Goal: Register for event/course

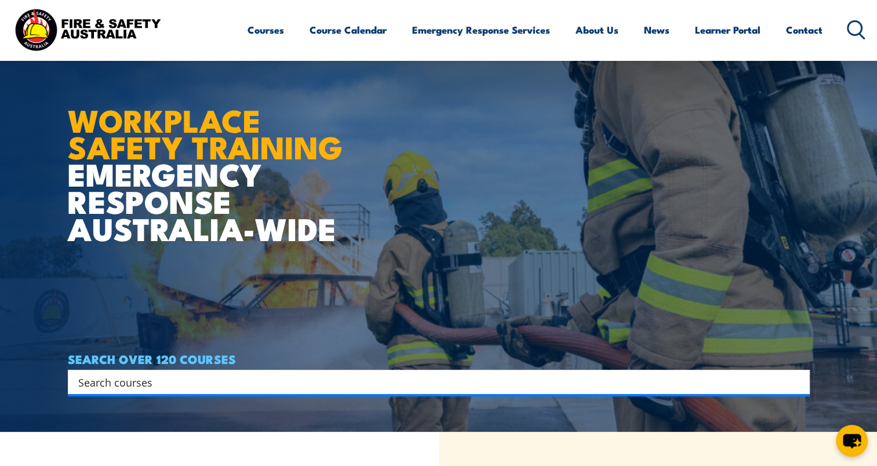
scroll to position [36, 0]
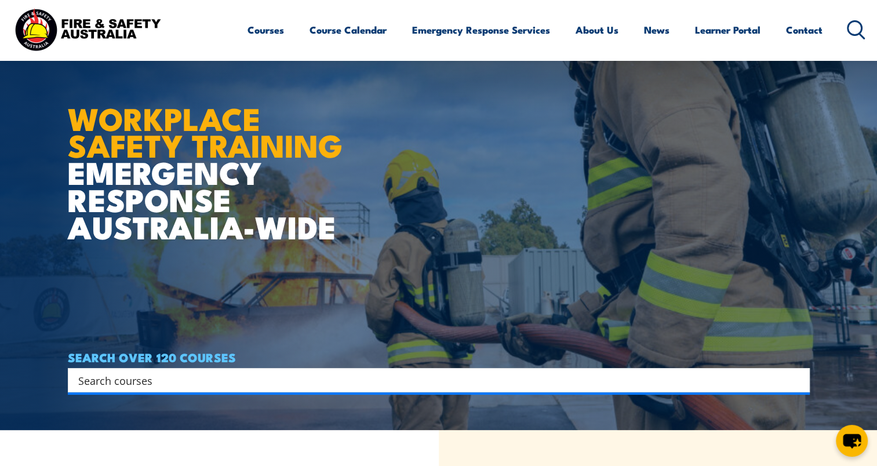
click at [740, 387] on input "Search input" at bounding box center [431, 380] width 706 height 17
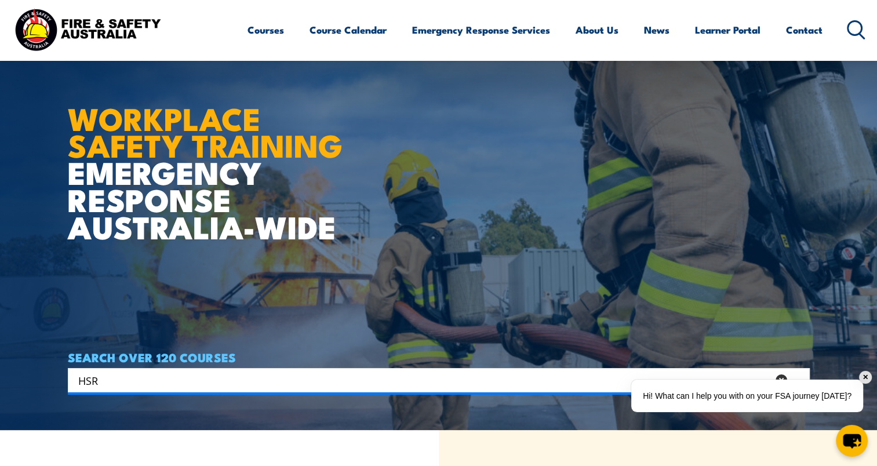
type input "HSR"
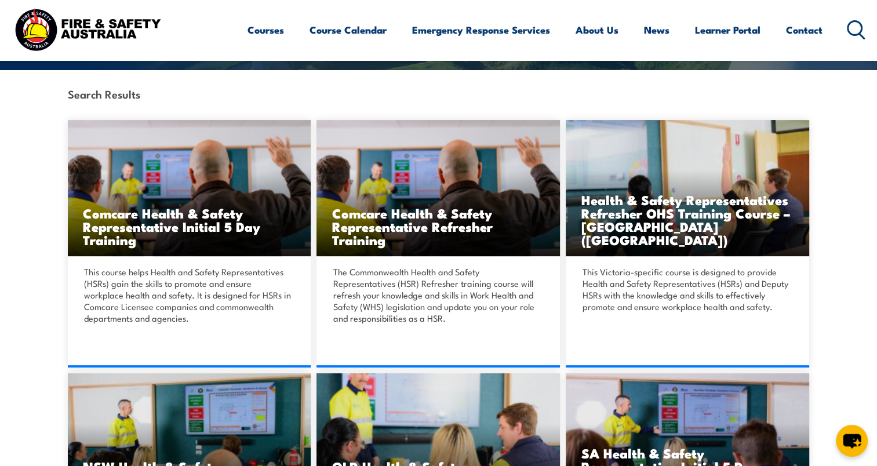
scroll to position [267, 0]
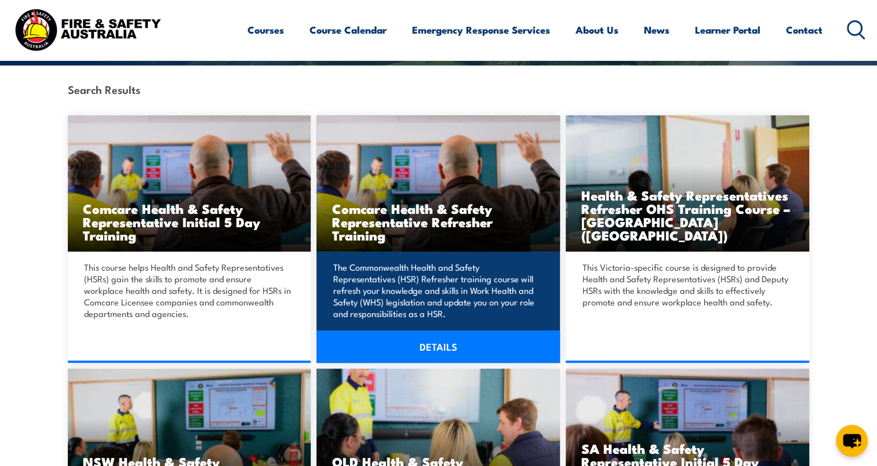
click at [457, 230] on h3 "Comcare Health & Safety Representative Refresher Training" at bounding box center [438, 222] width 213 height 40
click at [465, 347] on link "DETAILS" at bounding box center [439, 347] width 244 height 32
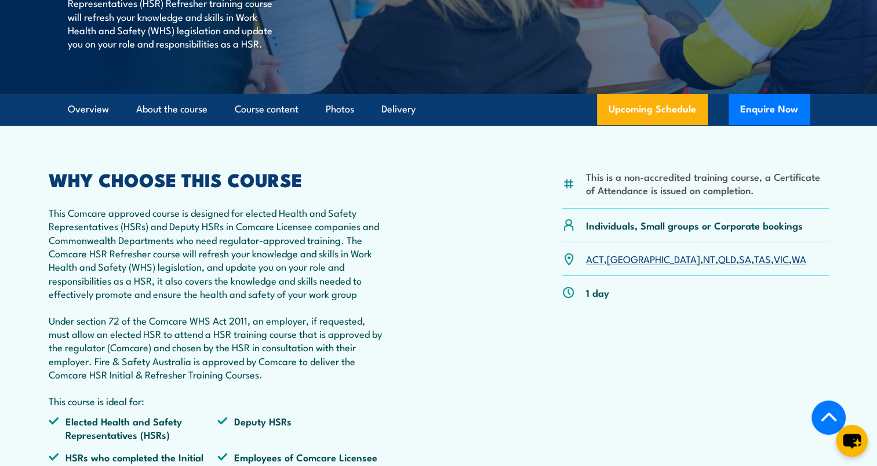
scroll to position [264, 0]
click at [588, 266] on link "ACT" at bounding box center [595, 259] width 18 height 14
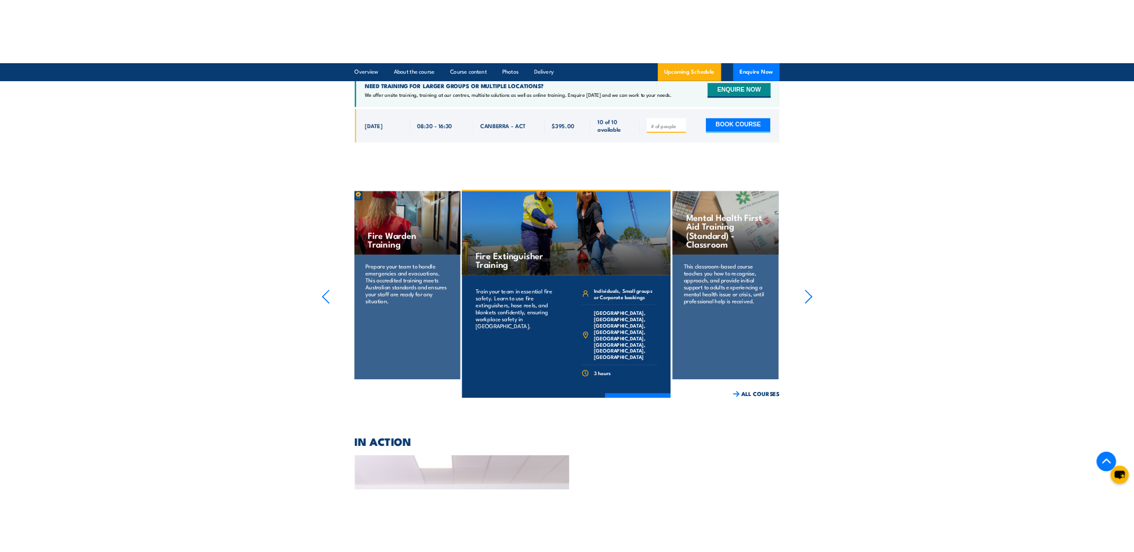
scroll to position [2149, 0]
